Goal: Contribute content

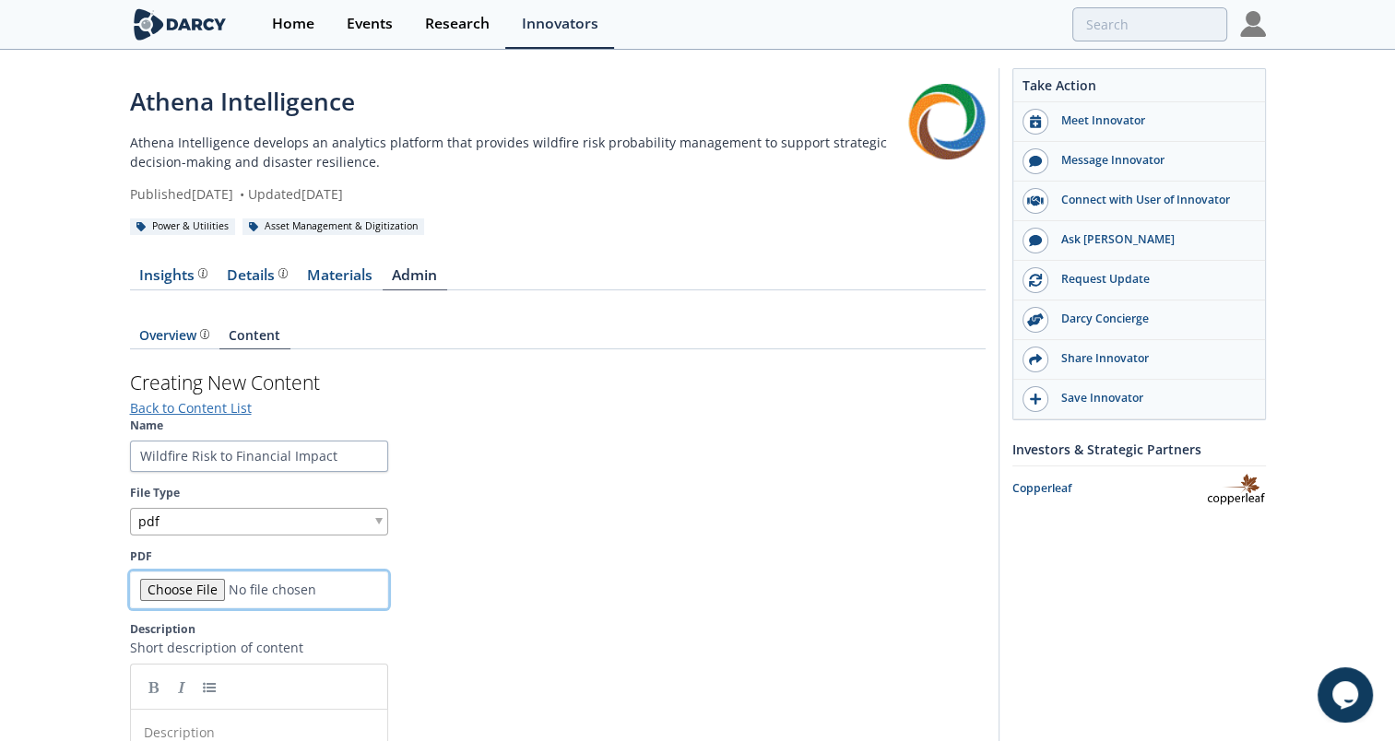
click at [195, 597] on input "PDF" at bounding box center [259, 589] width 258 height 37
click at [376, 520] on span at bounding box center [378, 521] width 7 height 6
click at [188, 584] on input "PDF" at bounding box center [259, 589] width 258 height 37
type input "C:\fakepath\Financial Clarity from Wildfire Uncertainty.pdf"
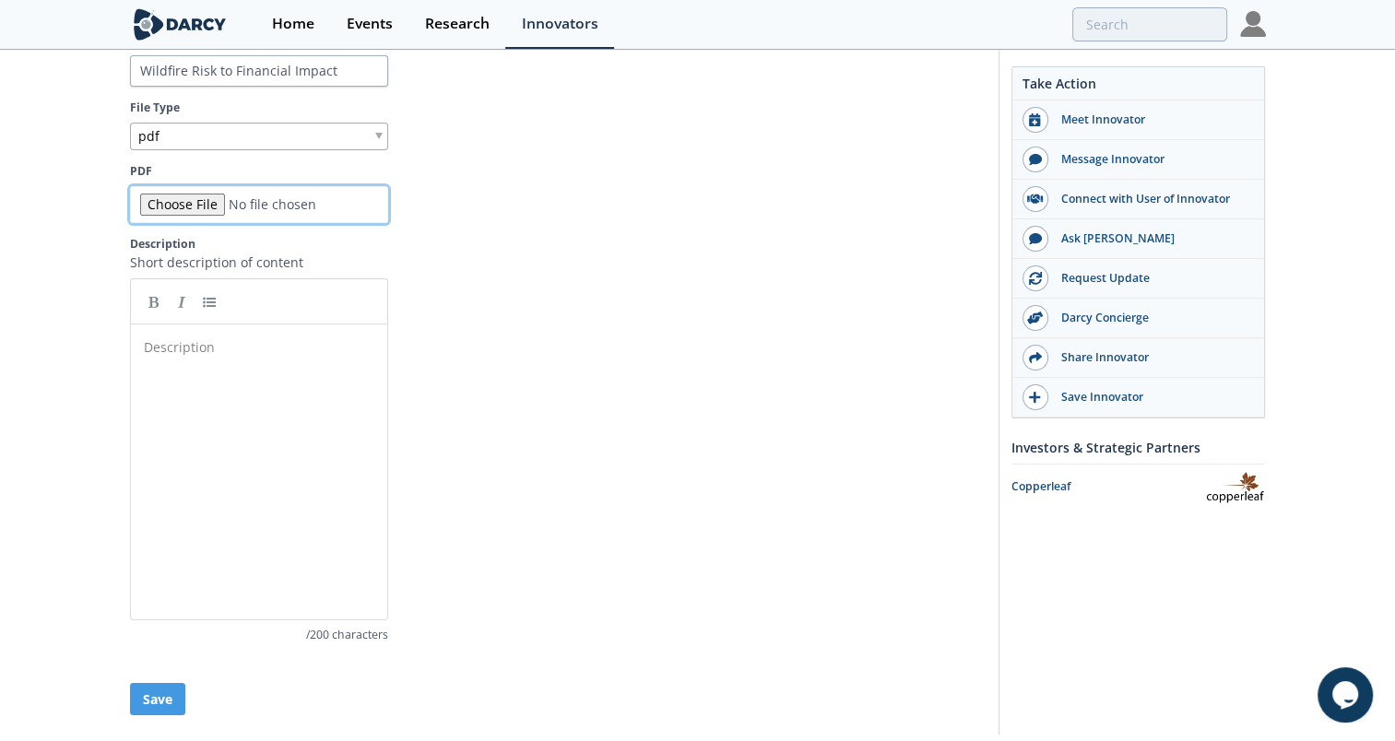
scroll to position [394, 0]
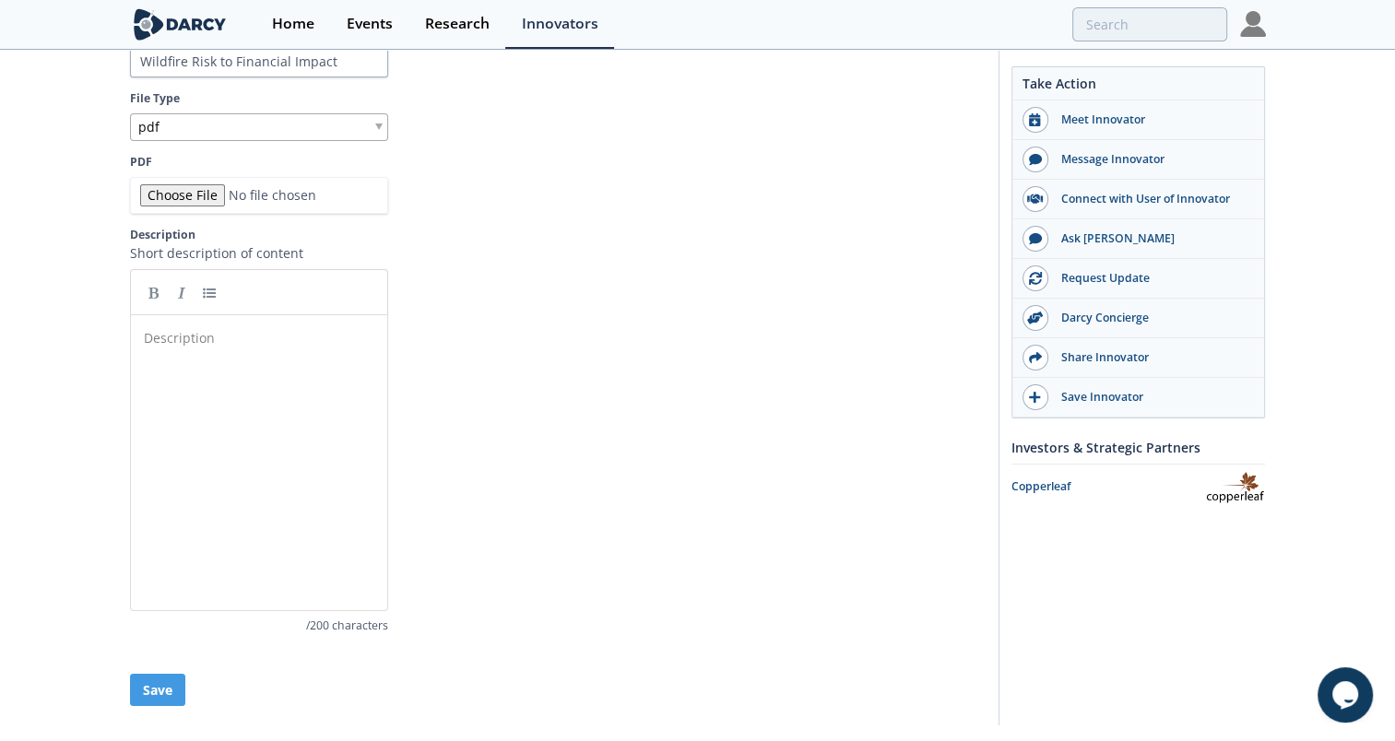
click at [322, 350] on div "Description ​" at bounding box center [272, 476] width 265 height 304
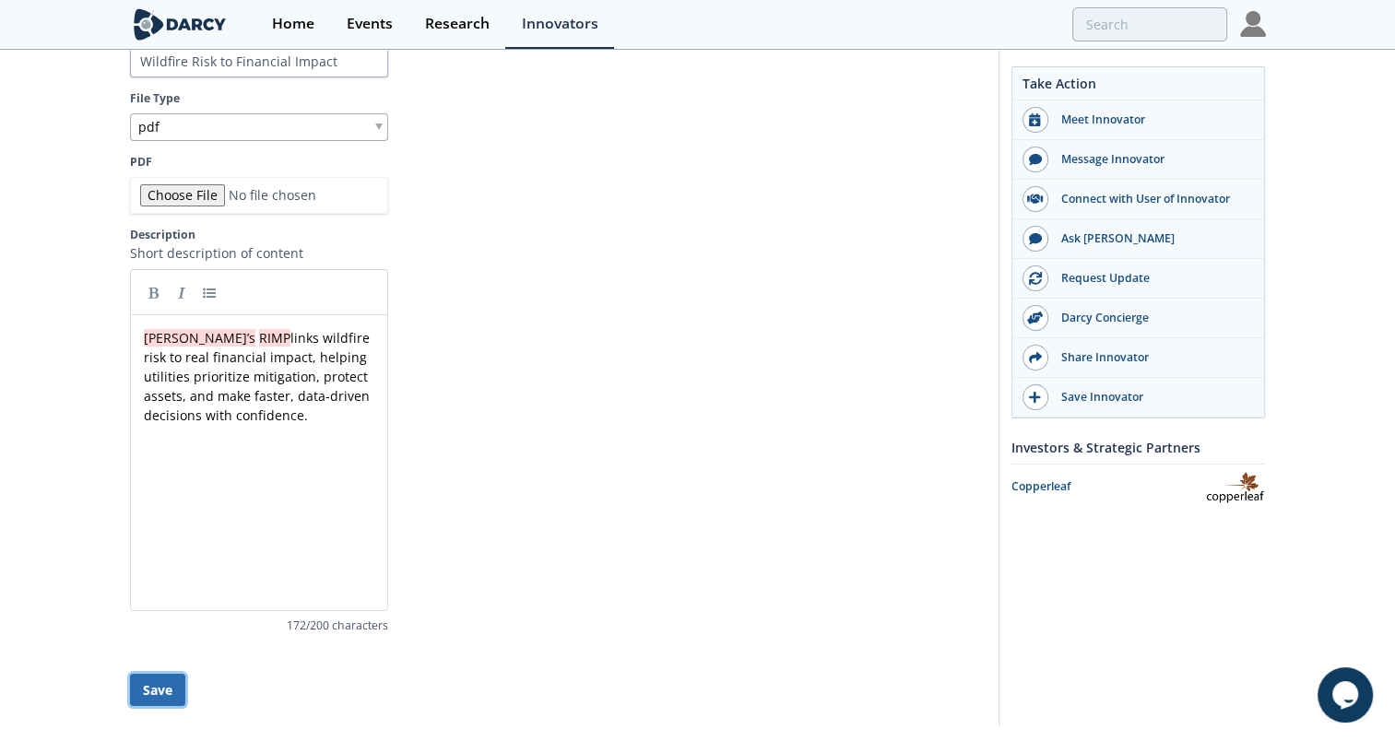
click at [159, 694] on button "Save" at bounding box center [157, 690] width 55 height 32
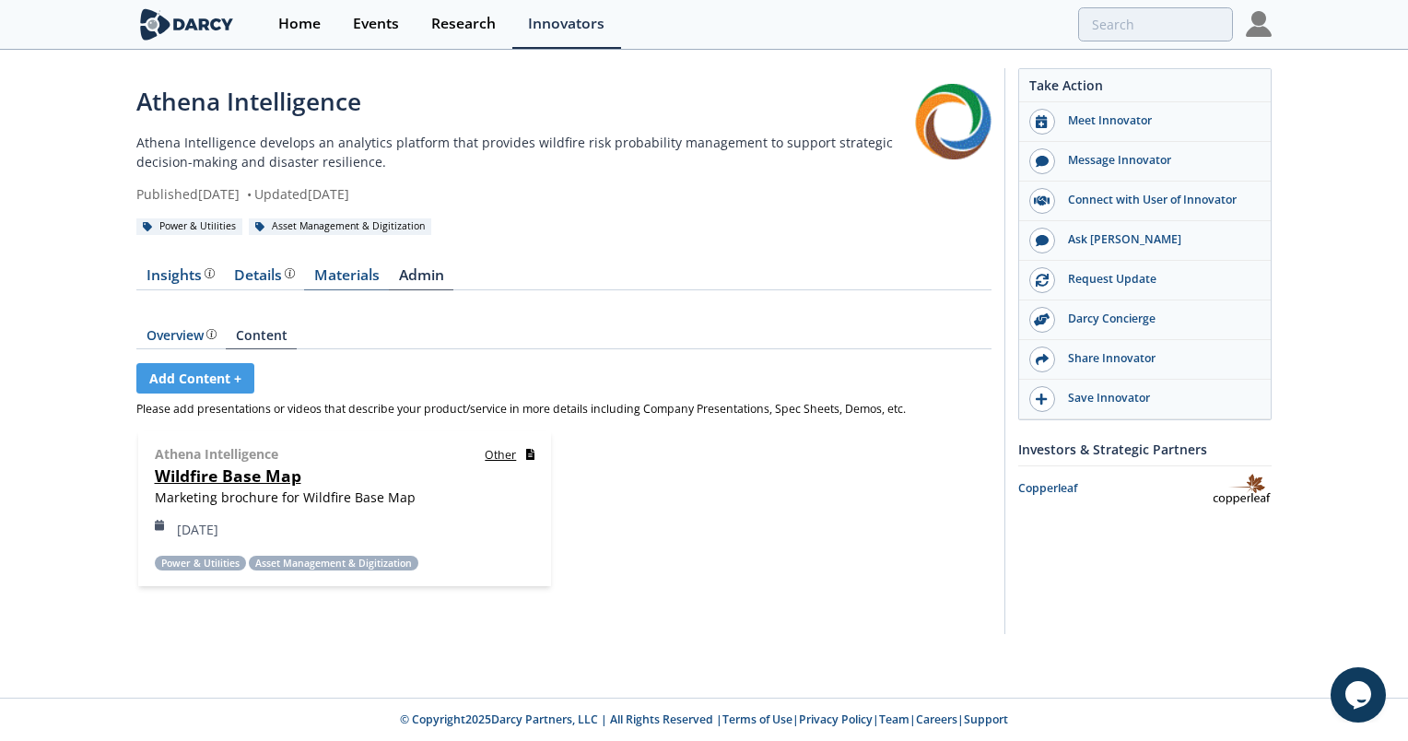
click at [338, 277] on link "Materials" at bounding box center [346, 279] width 85 height 22
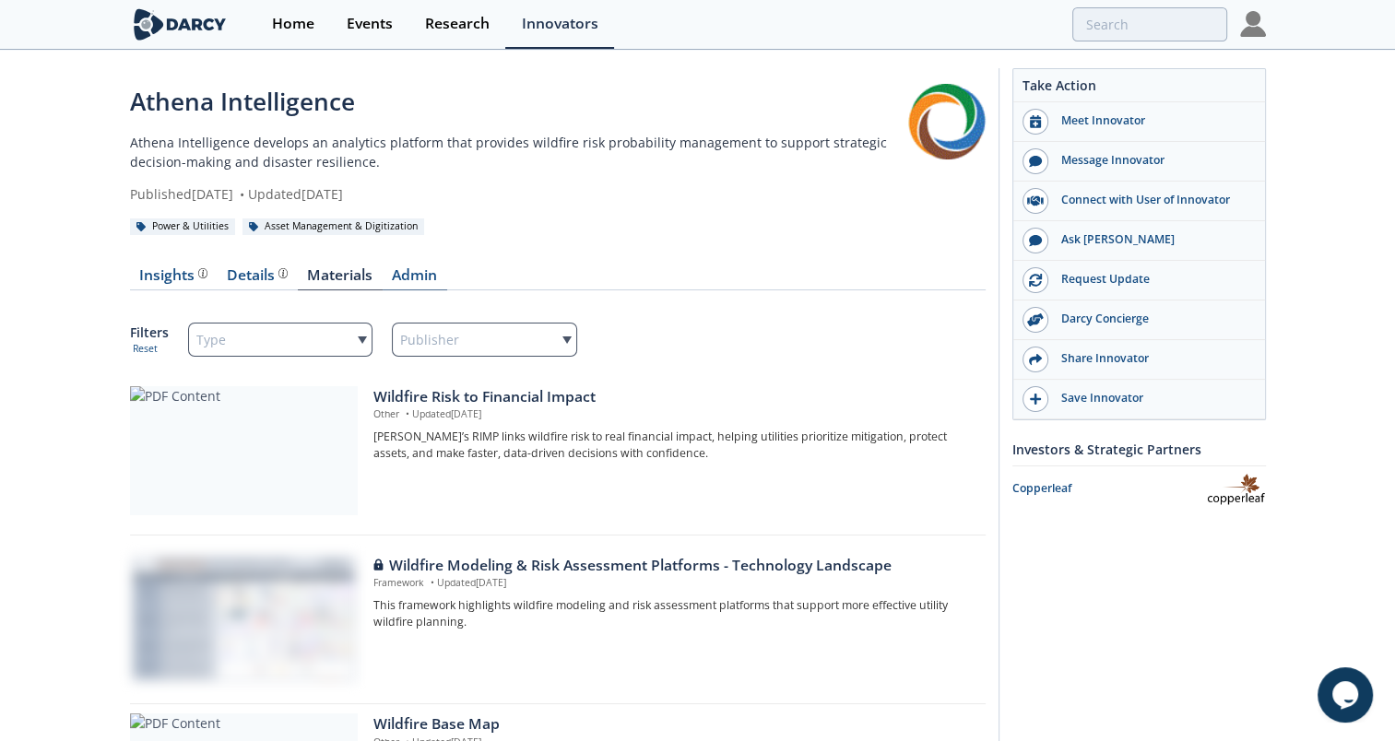
click at [411, 271] on link "Admin" at bounding box center [414, 279] width 65 height 22
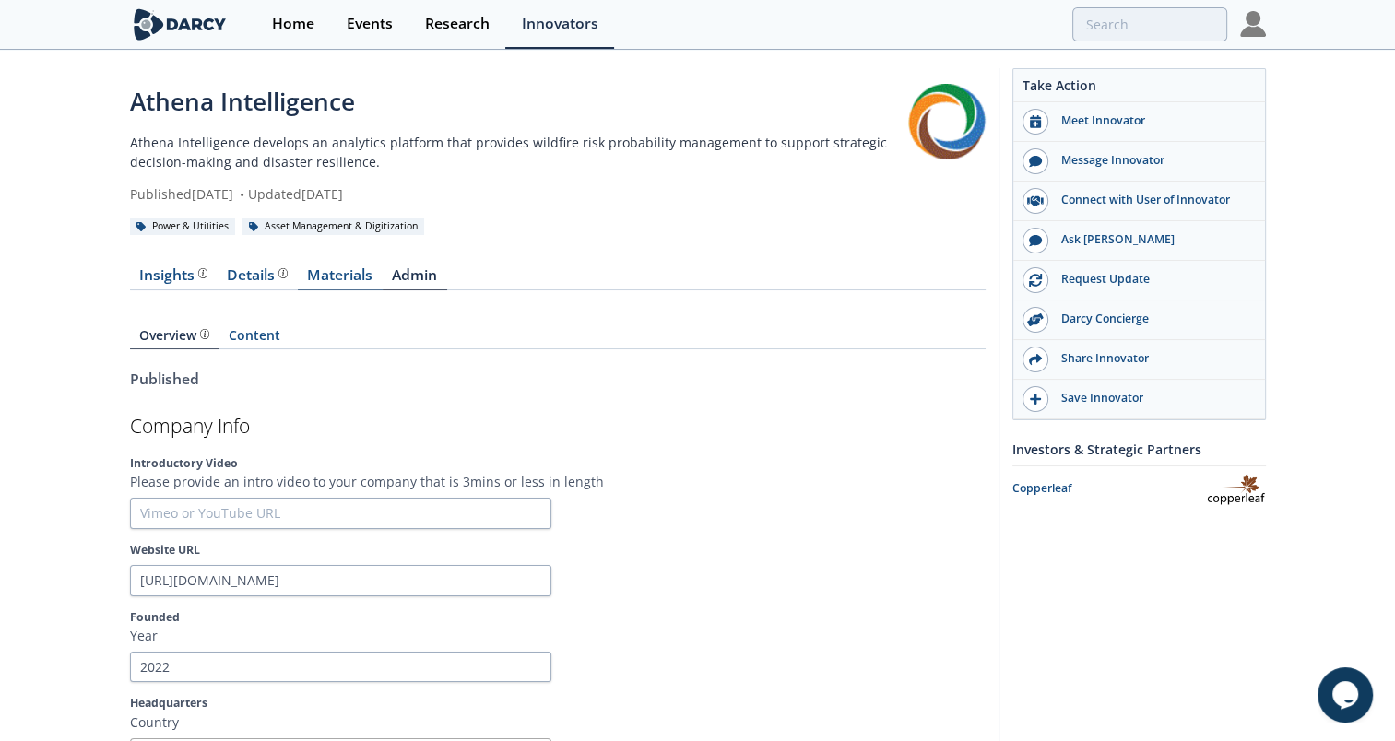
click at [326, 272] on link "Materials" at bounding box center [340, 279] width 85 height 22
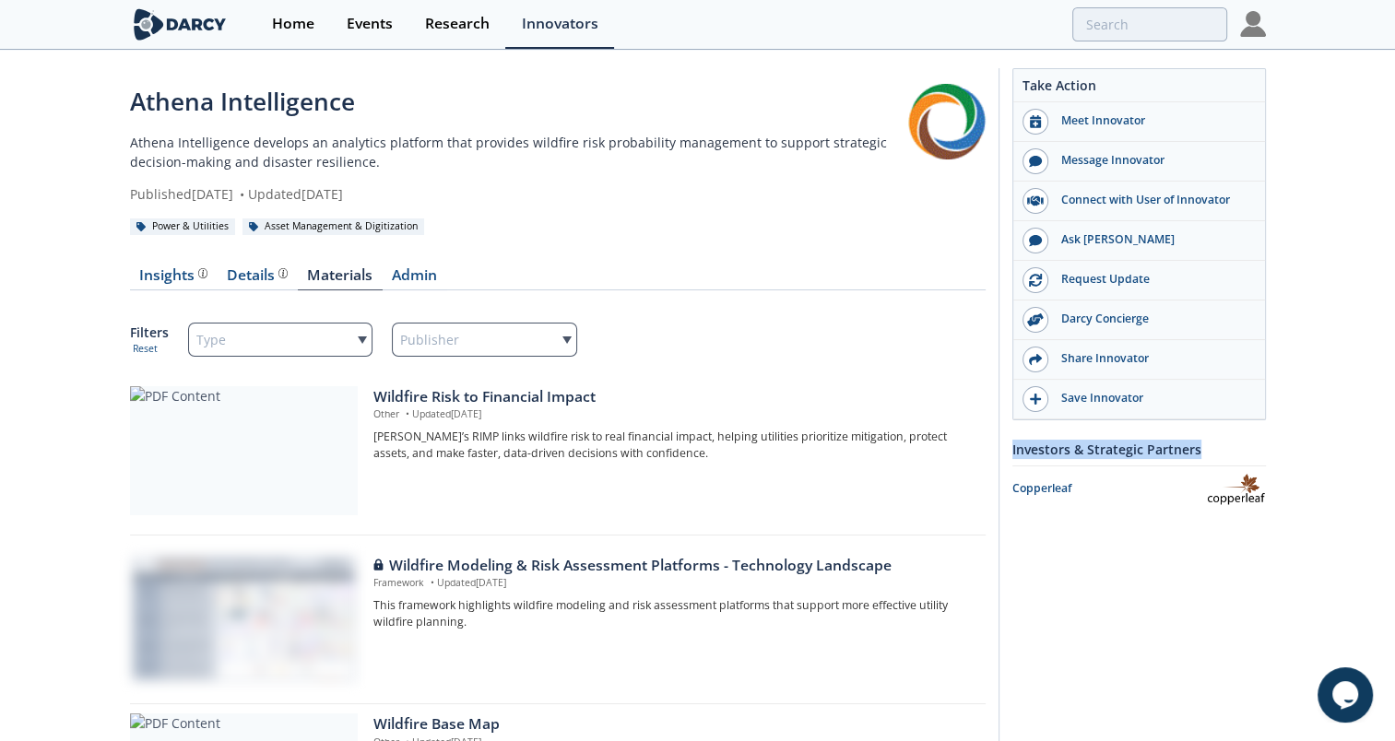
drag, startPoint x: 1212, startPoint y: 442, endPoint x: 1009, endPoint y: 456, distance: 203.2
click at [1009, 456] on div "Take Action Meet Innovator Message Innovator Connect with User of Innovator Ask…" at bounding box center [1131, 475] width 267 height 814
copy div "Investors & Strategic Partners"
